Goal: Task Accomplishment & Management: Manage account settings

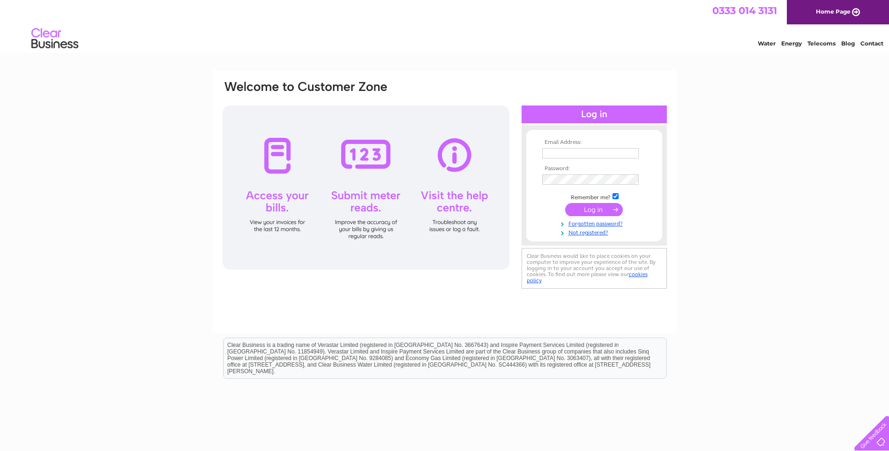
click at [565, 153] on input "text" at bounding box center [590, 153] width 96 height 10
type input "lynette@highlandsmokedsalmon.co.uk"
click at [565, 204] on input "submit" at bounding box center [594, 210] width 58 height 13
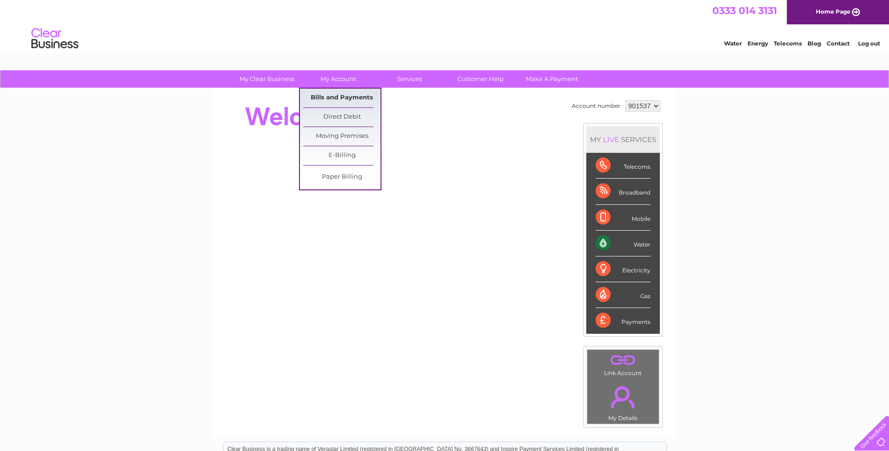
click at [342, 94] on link "Bills and Payments" at bounding box center [341, 98] width 77 height 19
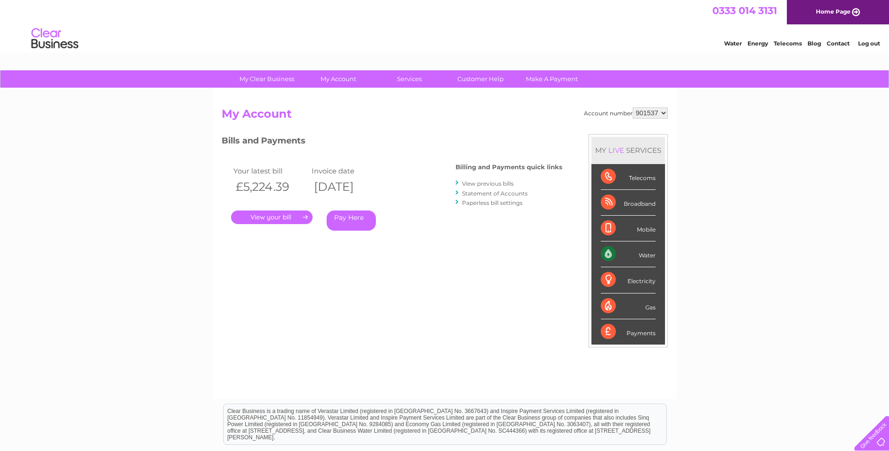
click at [276, 217] on link "." at bounding box center [272, 217] width 82 height 14
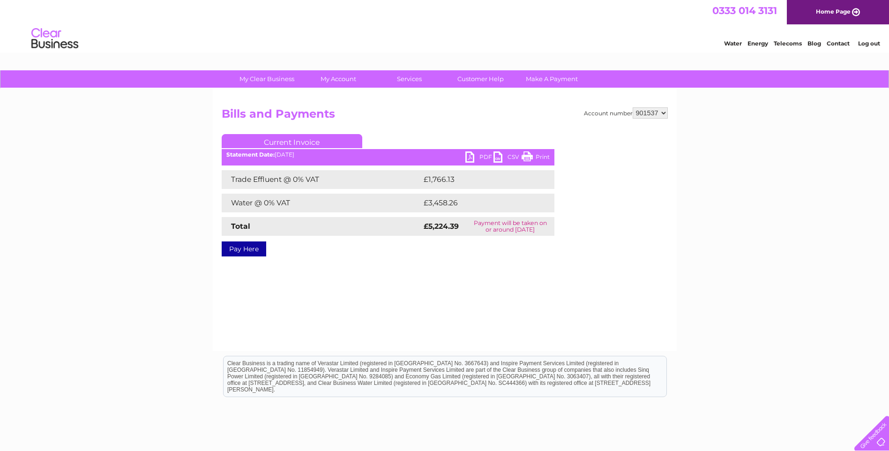
click at [476, 155] on link "PDF" at bounding box center [479, 158] width 28 height 14
click at [870, 40] on link "Log out" at bounding box center [869, 43] width 22 height 7
